Goal: Task Accomplishment & Management: Manage account settings

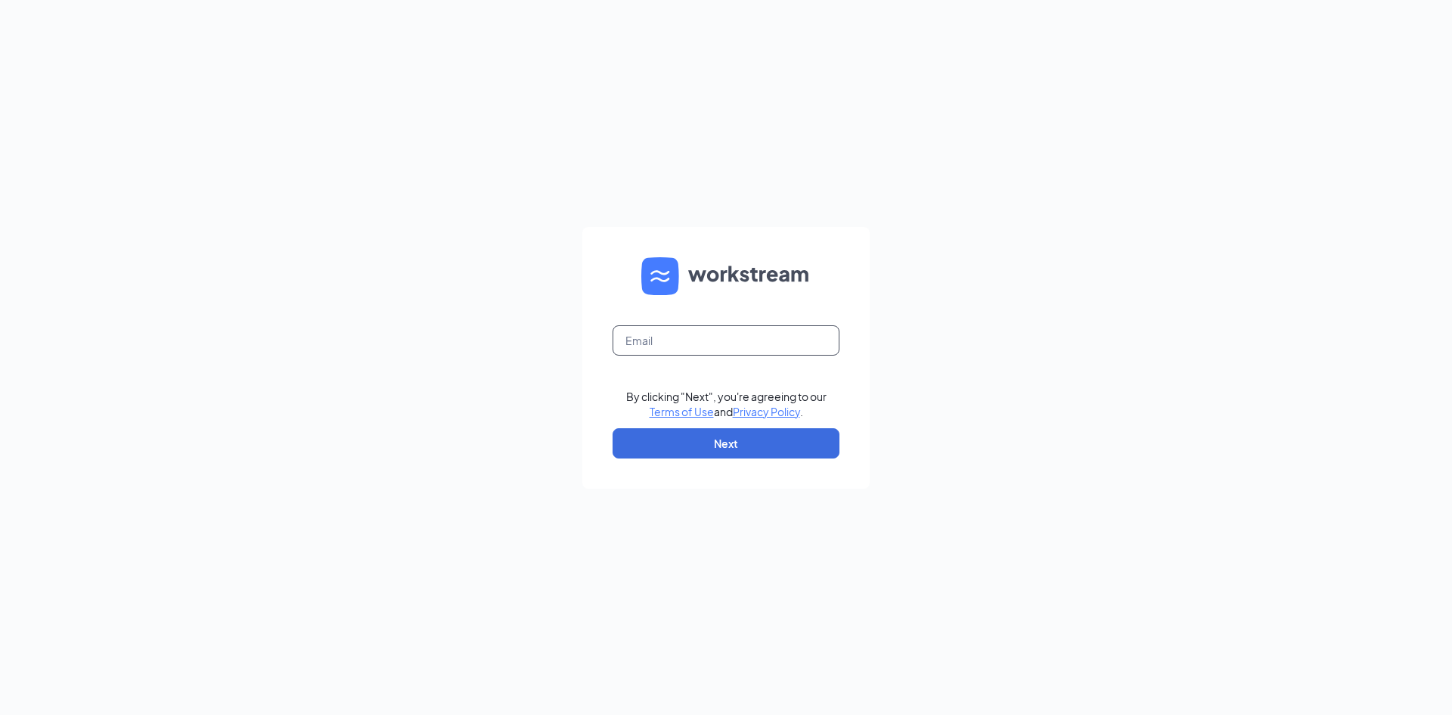
click at [696, 338] on input "text" at bounding box center [725, 340] width 227 height 30
type input "velinda.dunn@cfaapopka.com"
click at [708, 445] on button "Next" at bounding box center [725, 443] width 227 height 30
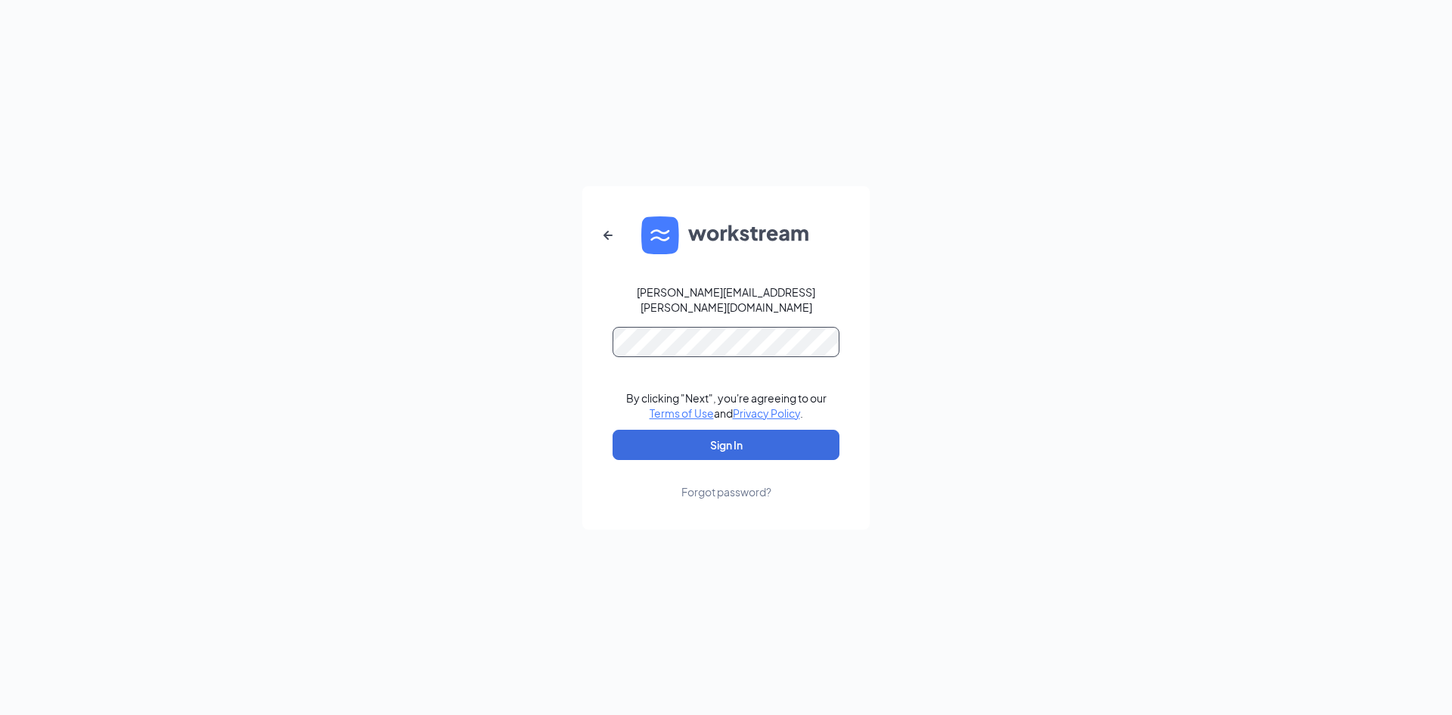
click at [612, 429] on button "Sign In" at bounding box center [725, 444] width 227 height 30
